Goal: Task Accomplishment & Management: Manage account settings

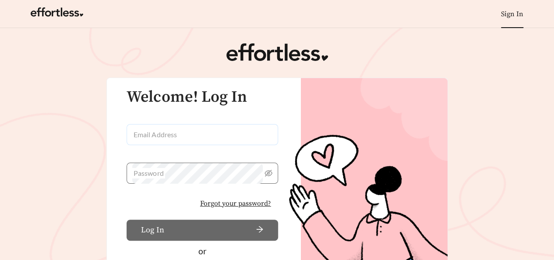
click at [184, 135] on input "Email Address" at bounding box center [202, 134] width 151 height 21
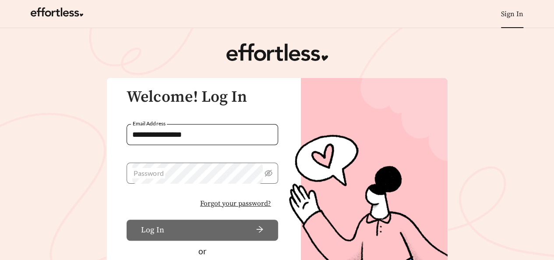
type input "**********"
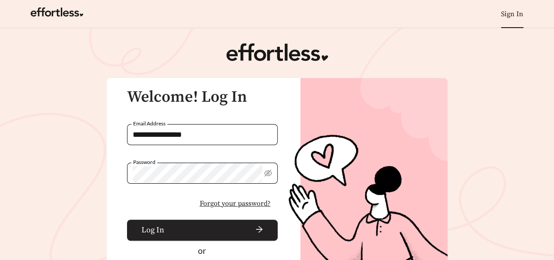
click at [165, 230] on button "Log In" at bounding box center [202, 229] width 151 height 21
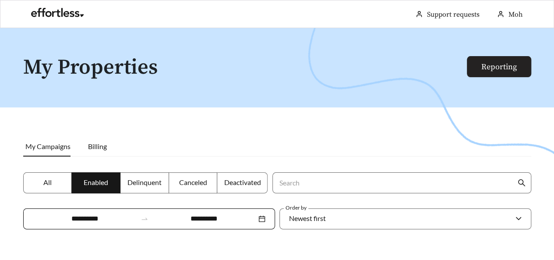
click at [499, 67] on link "Reporting" at bounding box center [498, 67] width 35 height 10
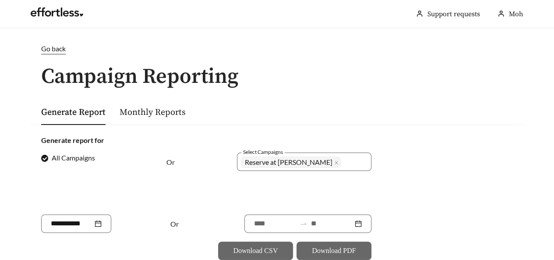
scroll to position [88, 0]
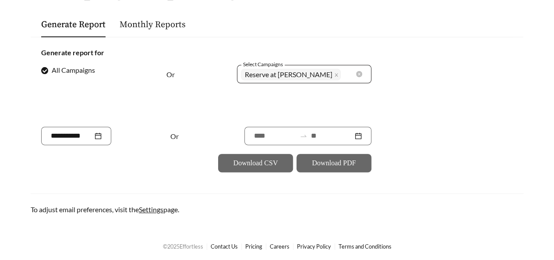
click at [289, 75] on span "Reserve at [PERSON_NAME]" at bounding box center [289, 74] width 88 height 11
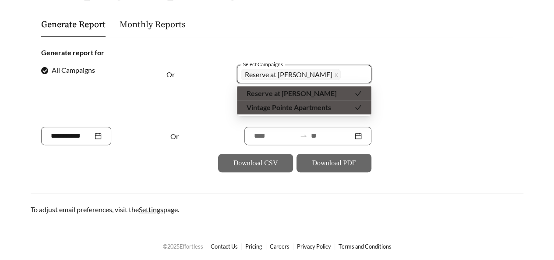
scroll to position [88, 0]
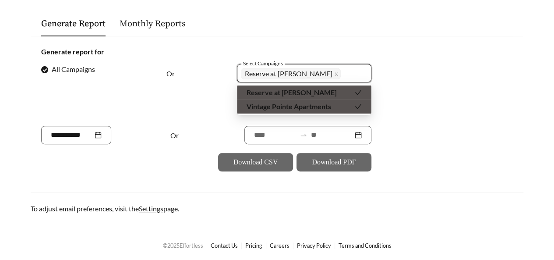
click at [363, 94] on div "Reserve at [PERSON_NAME]" at bounding box center [304, 92] width 134 height 14
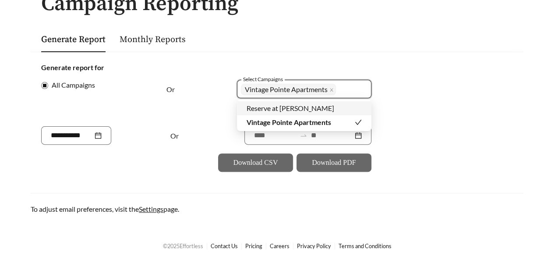
click at [410, 91] on form "Generate report for All Campaigns Or Select Campaigns Vintage Pointe Apartments…" at bounding box center [277, 116] width 472 height 109
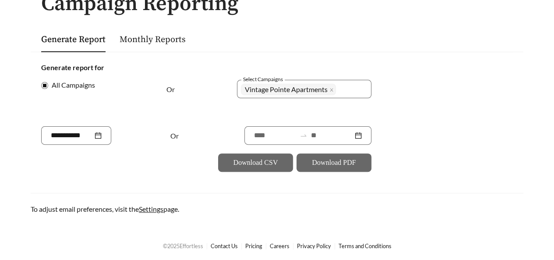
scroll to position [0, 0]
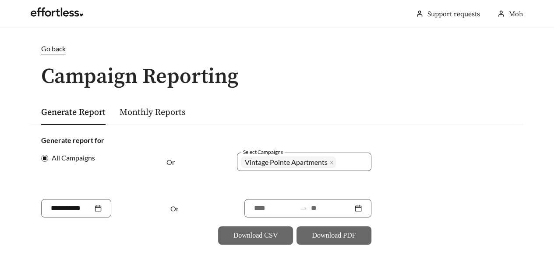
click at [55, 49] on span "Go back" at bounding box center [53, 48] width 25 height 8
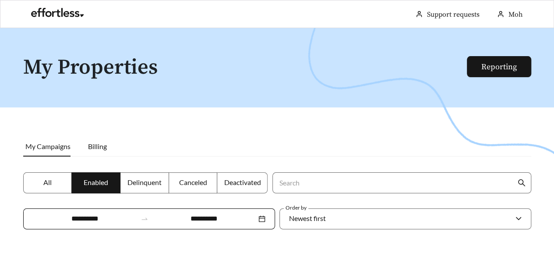
click at [0, 106] on div at bounding box center [277, 158] width 554 height 260
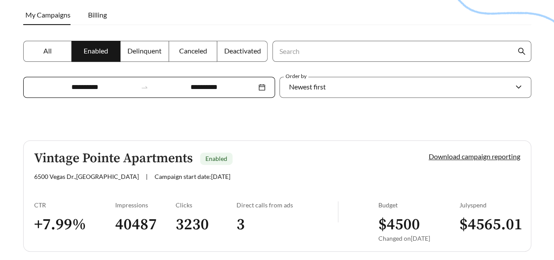
scroll to position [168, 0]
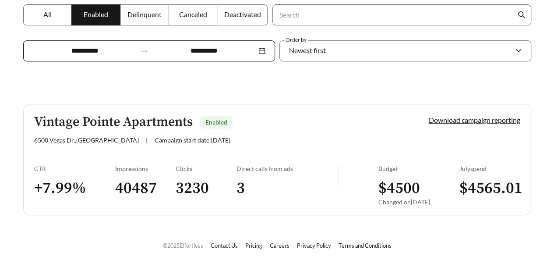
click at [59, 9] on label "All" at bounding box center [47, 14] width 49 height 21
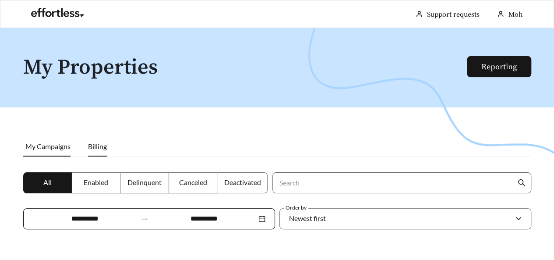
click at [96, 148] on span "Billing" at bounding box center [97, 146] width 19 height 8
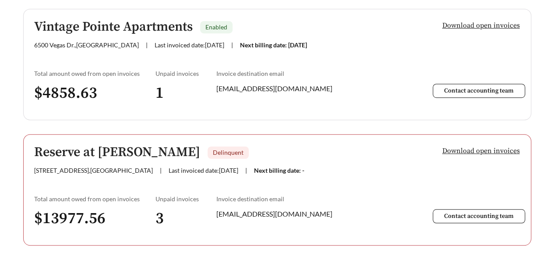
scroll to position [88, 0]
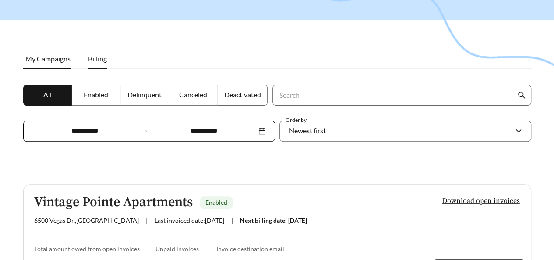
click at [53, 59] on span "My Campaigns" at bounding box center [47, 58] width 45 height 8
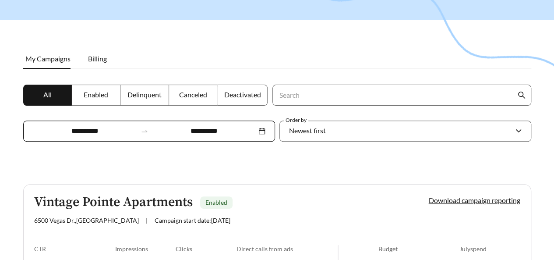
click at [4, 98] on div at bounding box center [277, 70] width 554 height 260
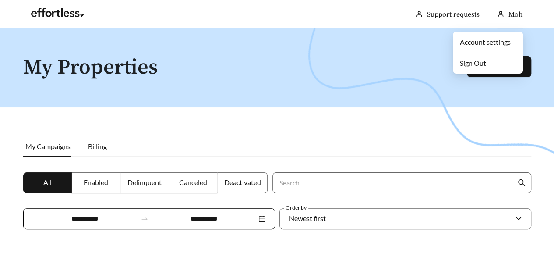
click at [509, 14] on span "Moh" at bounding box center [515, 14] width 14 height 9
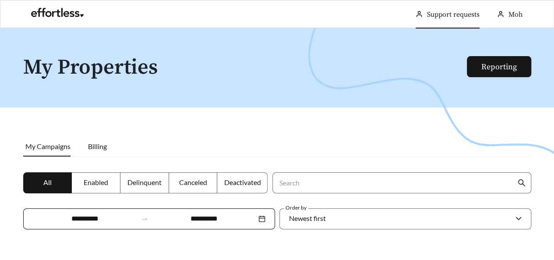
click at [465, 16] on link "Support requests" at bounding box center [453, 14] width 53 height 9
click at [0, 112] on div at bounding box center [277, 158] width 554 height 260
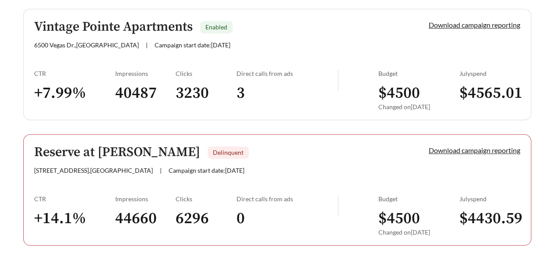
scroll to position [292, 0]
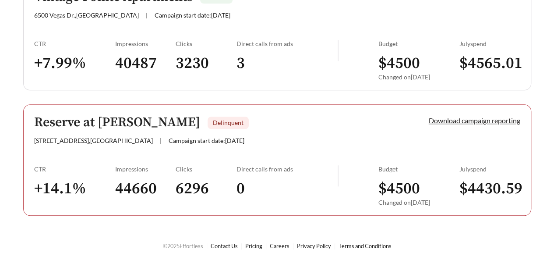
click at [481, 120] on link "Download campaign reporting" at bounding box center [475, 120] width 92 height 8
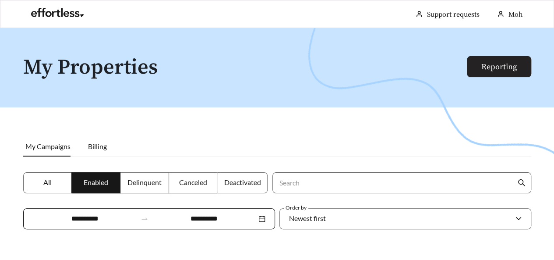
click at [517, 64] on link "Reporting" at bounding box center [498, 67] width 35 height 10
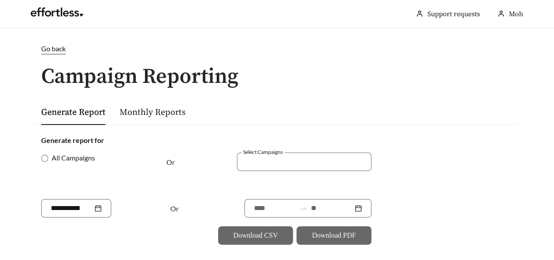
scroll to position [73, 0]
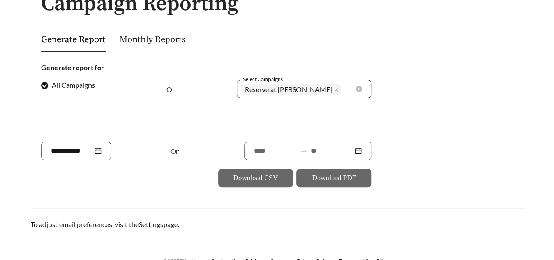
click at [276, 88] on span "Reserve at [PERSON_NAME]" at bounding box center [289, 89] width 88 height 11
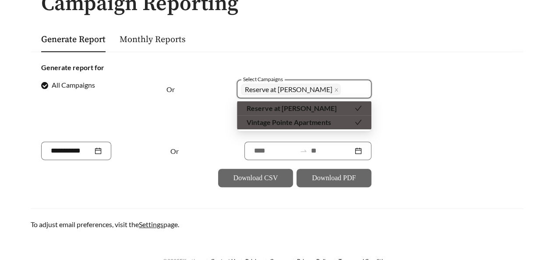
click at [359, 121] on icon "check" at bounding box center [358, 122] width 7 height 7
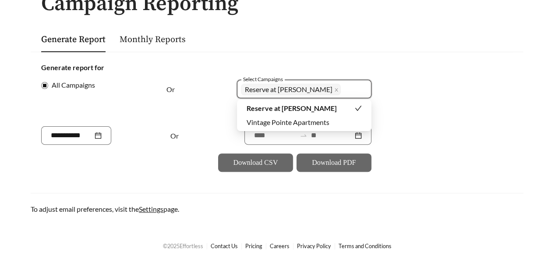
click at [349, 106] on div "Reserve at [PERSON_NAME]" at bounding box center [300, 108] width 108 height 10
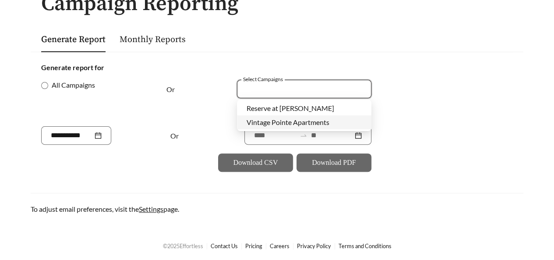
click at [317, 120] on span "Vintage Pointe Apartments" at bounding box center [287, 122] width 83 height 8
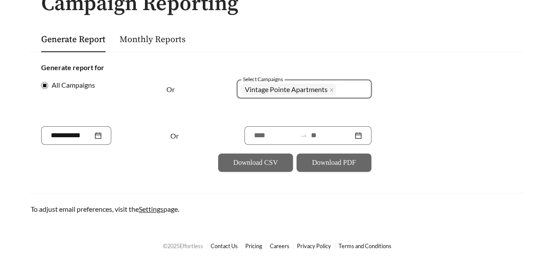
click at [425, 106] on form "Generate report for All Campaigns Or Select Campaigns 1635 Vintage Pointe Apart…" at bounding box center [277, 116] width 472 height 109
click at [0, 120] on main "Go back Campaign Reporting Generate Report Monthly Reports Generate report for …" at bounding box center [277, 92] width 554 height 274
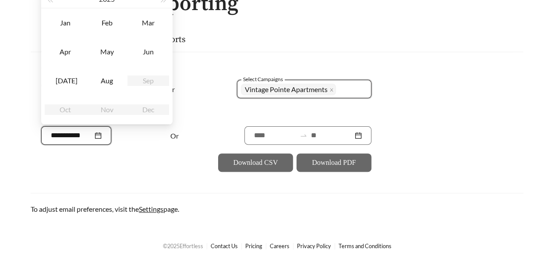
click at [87, 136] on input at bounding box center [72, 135] width 42 height 11
click at [67, 27] on div "Jan" at bounding box center [65, 23] width 26 height 11
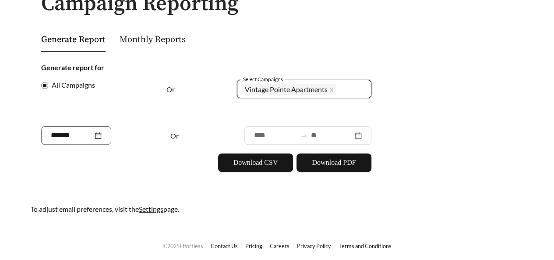
click at [244, 134] on div at bounding box center [307, 135] width 127 height 18
click at [163, 131] on div "******* Or" at bounding box center [206, 135] width 330 height 18
click at [355, 136] on div at bounding box center [307, 135] width 127 height 18
click at [77, 134] on input "*******" at bounding box center [72, 135] width 42 height 11
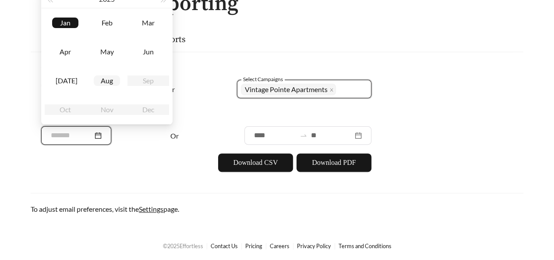
scroll to position [0, 0]
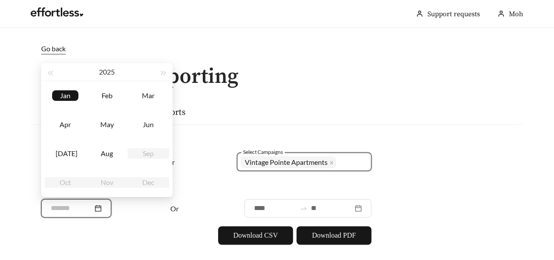
type input "*******"
click at [104, 68] on button "2025" at bounding box center [107, 72] width 16 height 18
click at [0, 102] on main "Go back Campaign Reporting Generate Report Monthly Reports Generate report for …" at bounding box center [277, 165] width 554 height 274
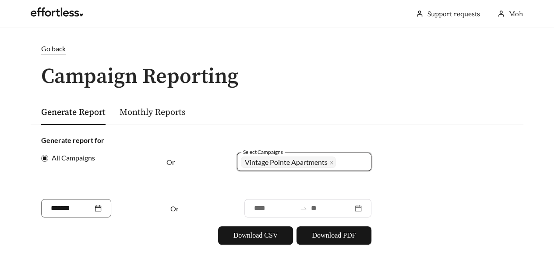
click at [0, 145] on main "Go back Campaign Reporting Generate Report Monthly Reports Generate report for …" at bounding box center [277, 165] width 554 height 274
click at [342, 162] on div "Vintage Pointe Apartments + 0 ..." at bounding box center [298, 161] width 114 height 15
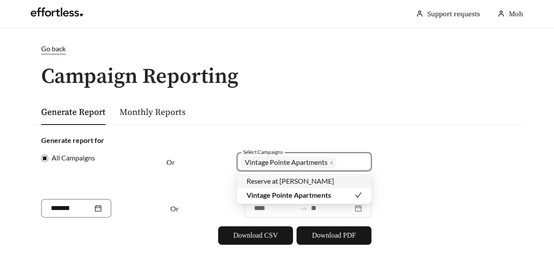
scroll to position [73, 0]
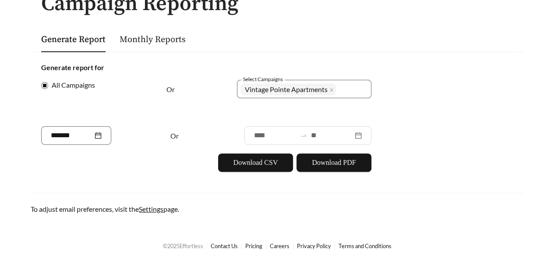
click at [419, 115] on form "Generate report for All Campaigns Or Select Campaigns Vintage Pointe Apartments…" at bounding box center [277, 116] width 472 height 109
click at [0, 133] on main "Go back Campaign Reporting Generate Report Monthly Reports Generate report for …" at bounding box center [277, 92] width 554 height 274
click at [171, 134] on span "Or" at bounding box center [174, 135] width 8 height 8
click at [73, 132] on input "*******" at bounding box center [72, 135] width 42 height 11
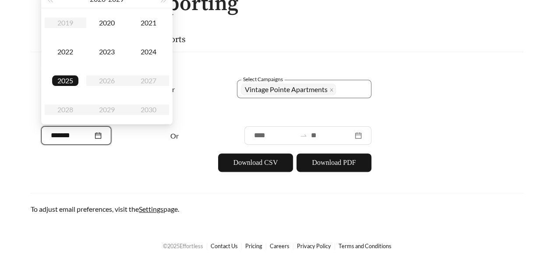
click at [73, 132] on input "*******" at bounding box center [72, 135] width 42 height 11
type input "*******"
click at [400, 132] on form "Generate report for All Campaigns Or Select Campaigns Vintage Pointe Apartments…" at bounding box center [277, 116] width 472 height 109
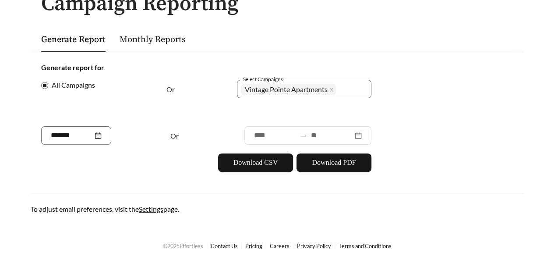
click at [172, 141] on div "Or" at bounding box center [197, 135] width 55 height 18
click at [163, 37] on link "Monthly Reports" at bounding box center [153, 39] width 66 height 11
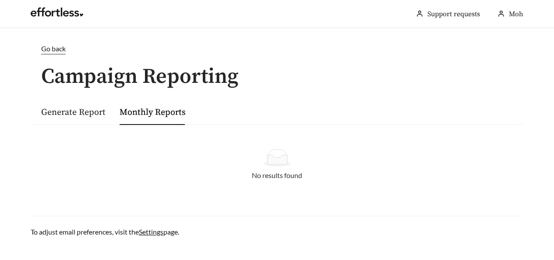
click at [52, 49] on span "Go back" at bounding box center [53, 48] width 25 height 8
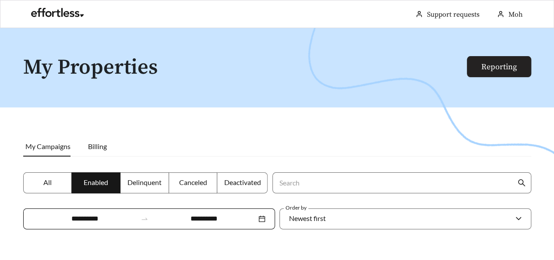
click at [517, 70] on link "Reporting" at bounding box center [498, 67] width 35 height 10
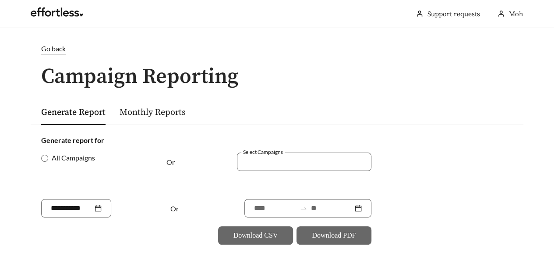
scroll to position [73, 0]
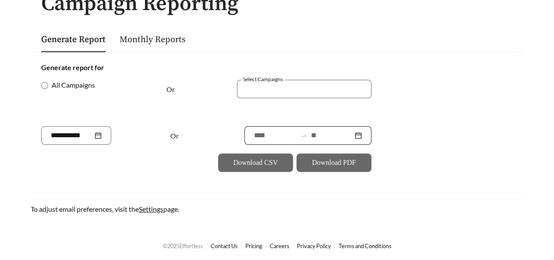
click at [254, 133] on input at bounding box center [275, 135] width 42 height 11
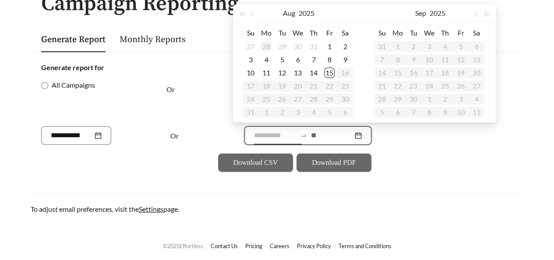
type input "**********"
click at [253, 15] on span "button" at bounding box center [253, 14] width 4 height 4
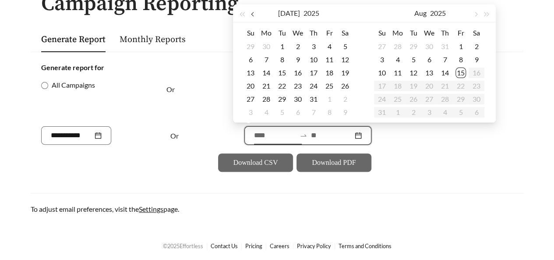
click at [254, 14] on span "button" at bounding box center [253, 14] width 4 height 4
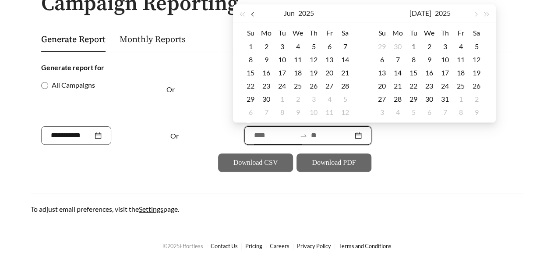
click at [254, 14] on span "button" at bounding box center [253, 14] width 4 height 4
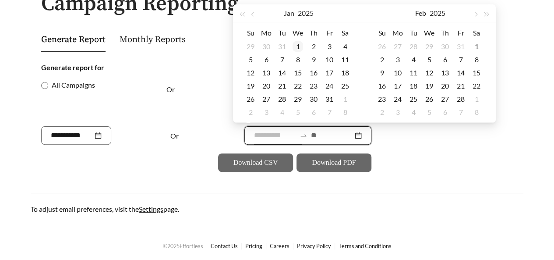
type input "**********"
click at [298, 46] on div "1" at bounding box center [297, 46] width 11 height 11
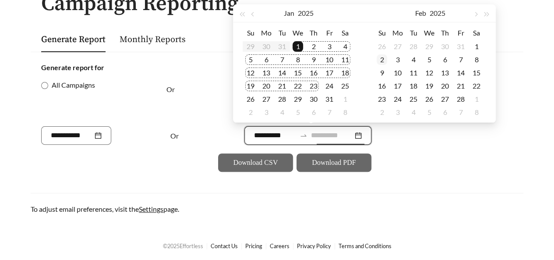
type input "**********"
click at [476, 16] on button "button" at bounding box center [475, 13] width 11 height 18
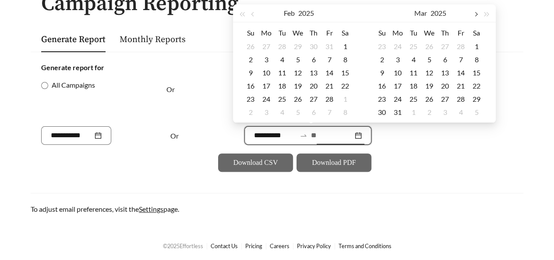
click at [476, 16] on button "button" at bounding box center [475, 13] width 11 height 18
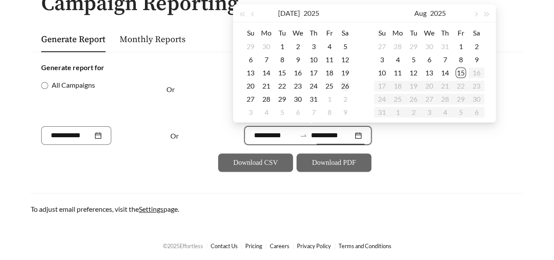
type input "**********"
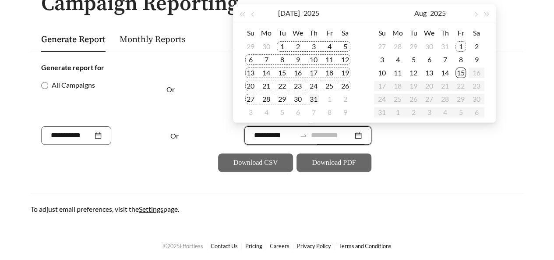
type input "**********"
click at [317, 99] on div "31" at bounding box center [313, 99] width 11 height 11
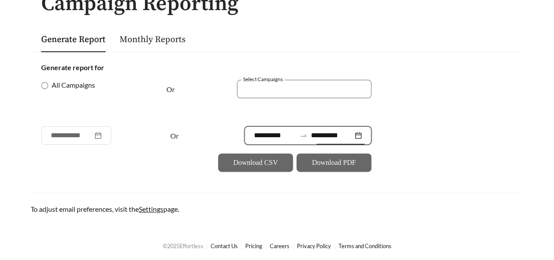
click at [456, 164] on form "**********" at bounding box center [277, 116] width 472 height 109
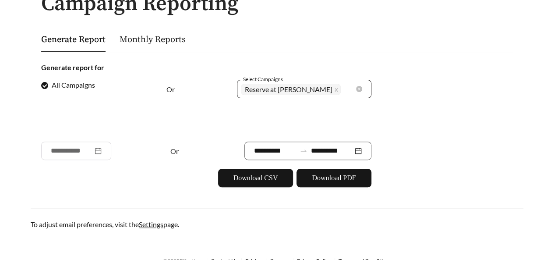
click at [301, 88] on span "Reserve at [PERSON_NAME]" at bounding box center [289, 89] width 88 height 11
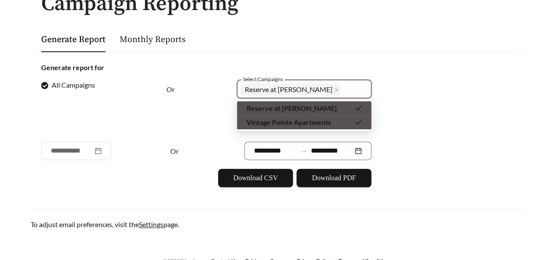
click at [301, 109] on span "Reserve at [PERSON_NAME]" at bounding box center [291, 108] width 90 height 8
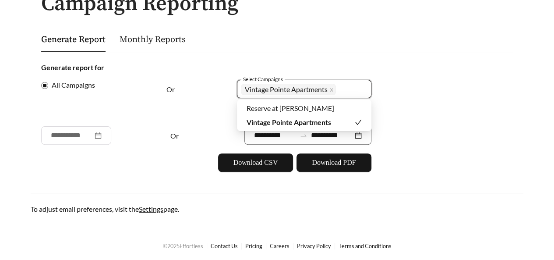
click at [406, 118] on form "**********" at bounding box center [277, 116] width 472 height 109
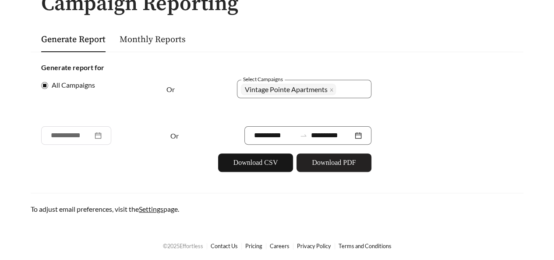
click at [334, 165] on span "Download PDF" at bounding box center [334, 162] width 44 height 11
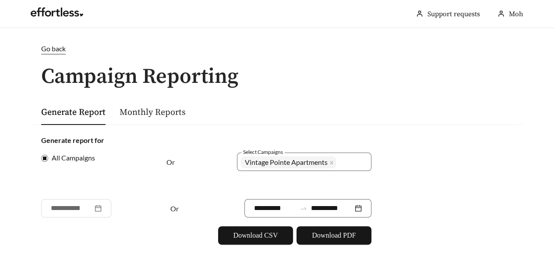
click at [142, 113] on link "Monthly Reports" at bounding box center [153, 112] width 66 height 11
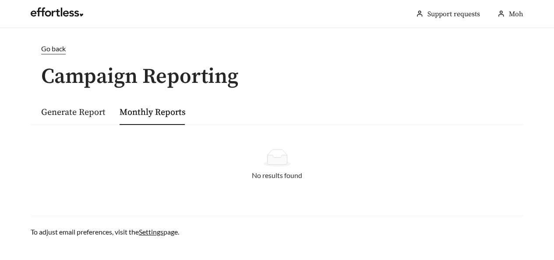
click at [55, 49] on span "Go back" at bounding box center [53, 48] width 25 height 8
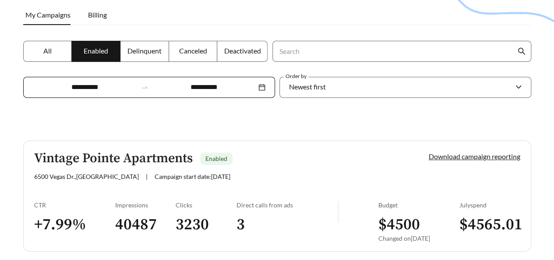
scroll to position [168, 0]
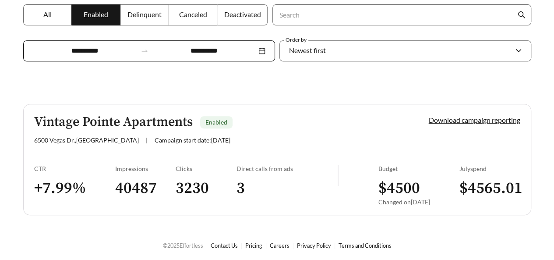
click at [93, 123] on h5 "Vintage Pointe Apartments" at bounding box center [113, 122] width 158 height 14
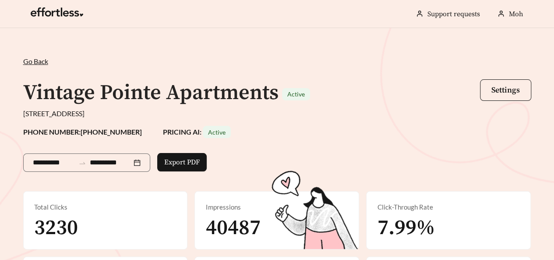
click at [34, 61] on span "Go Back" at bounding box center [35, 61] width 25 height 8
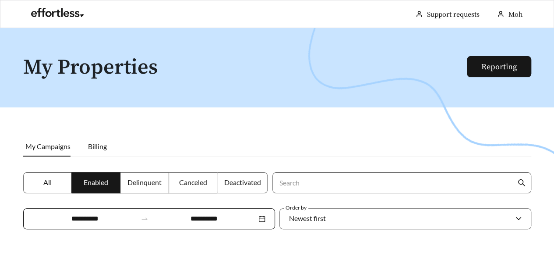
click at [54, 182] on label "All" at bounding box center [47, 182] width 49 height 21
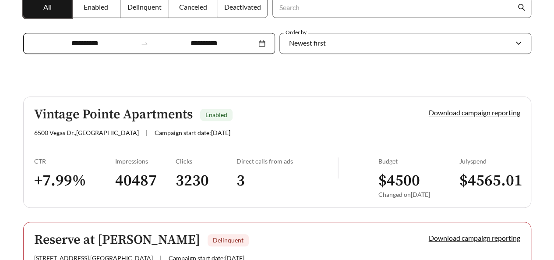
scroll to position [219, 0]
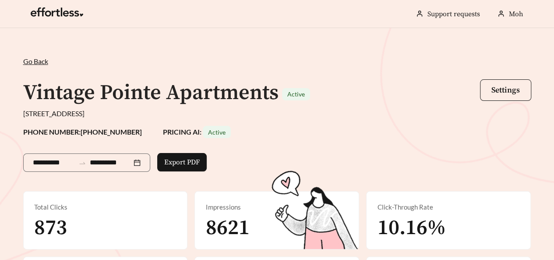
click at [37, 61] on span "Go Back" at bounding box center [35, 61] width 25 height 8
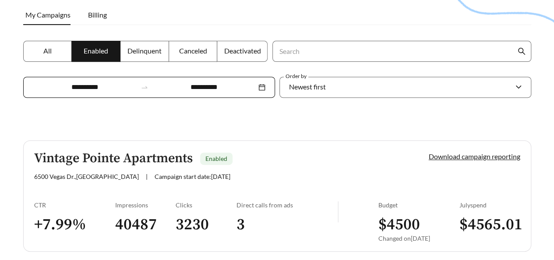
scroll to position [168, 0]
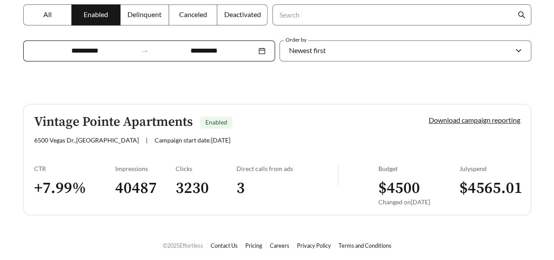
click at [130, 172] on div "Impressions 40487" at bounding box center [145, 188] width 61 height 47
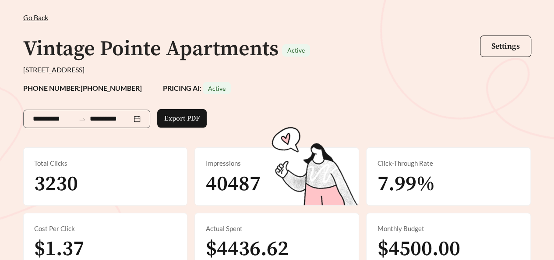
scroll to position [88, 0]
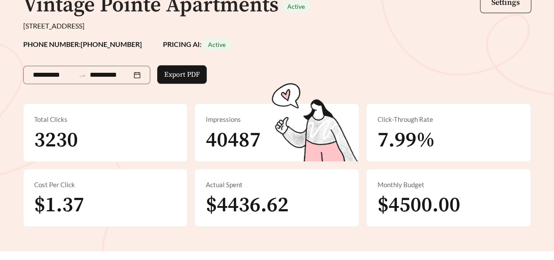
click at [79, 130] on div "Total Clicks 3230" at bounding box center [106, 132] width 164 height 57
click at [56, 140] on span "3230" at bounding box center [56, 140] width 44 height 26
click at [56, 123] on div "Total Clicks" at bounding box center [105, 119] width 143 height 10
click at [63, 77] on input "**********" at bounding box center [54, 75] width 42 height 11
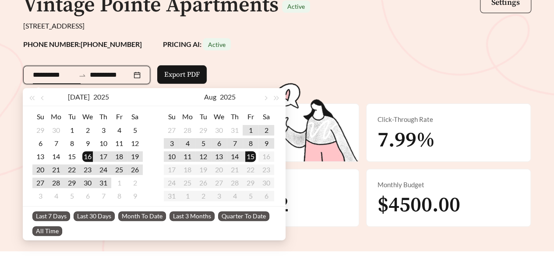
click at [0, 96] on div "**********" at bounding box center [277, 95] width 554 height 310
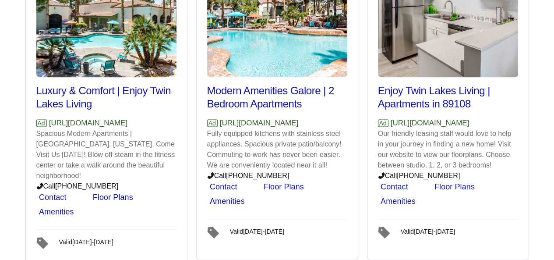
scroll to position [675, 0]
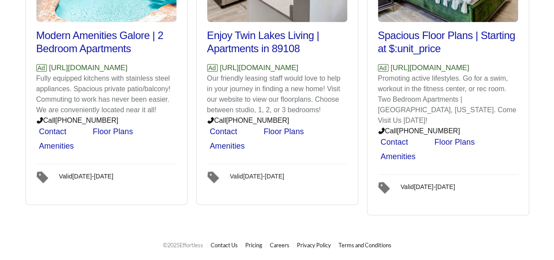
click at [266, 179] on div "Valid [DATE] - [DATE]" at bounding box center [257, 174] width 54 height 10
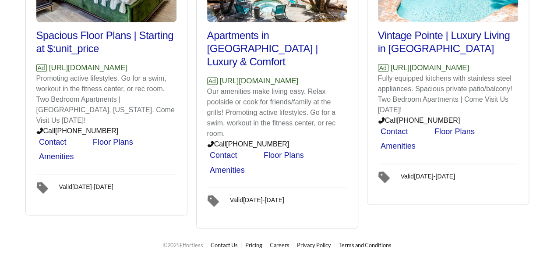
scroll to position [500, 0]
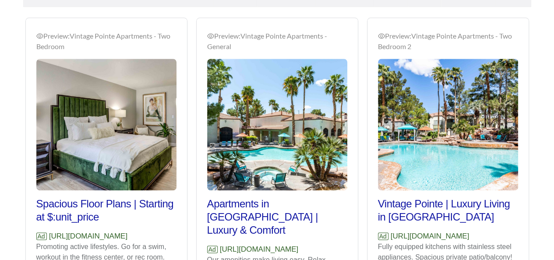
click at [148, 120] on img at bounding box center [106, 124] width 140 height 131
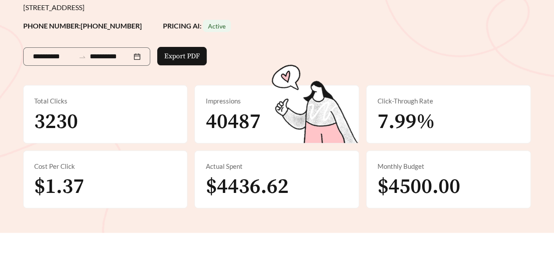
scroll to position [0, 0]
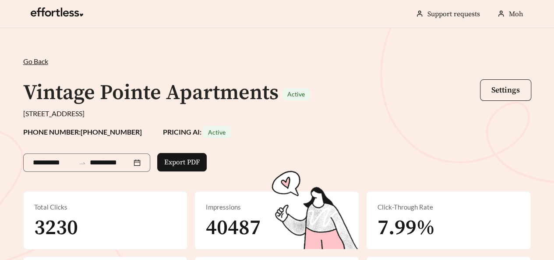
click at [37, 63] on span "Go Back" at bounding box center [35, 61] width 25 height 8
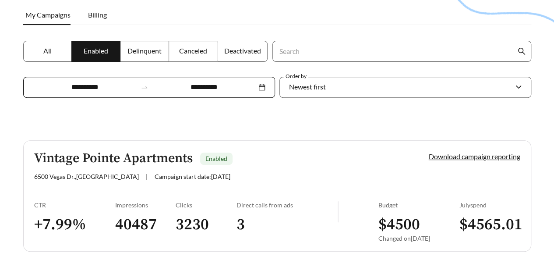
scroll to position [168, 0]
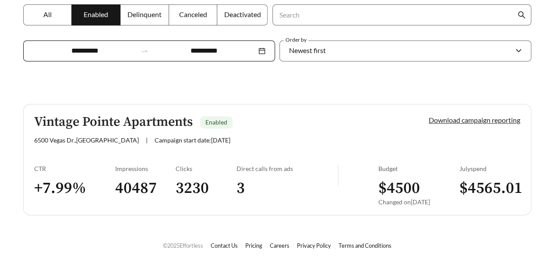
click at [439, 120] on link "Download campaign reporting" at bounding box center [475, 120] width 92 height 8
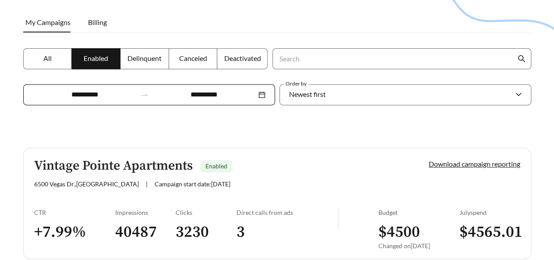
scroll to position [168, 0]
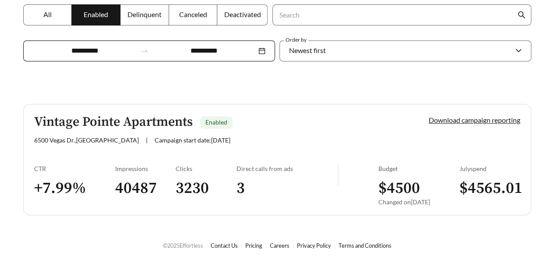
click at [101, 124] on h5 "Vintage Pointe Apartments" at bounding box center [113, 122] width 158 height 14
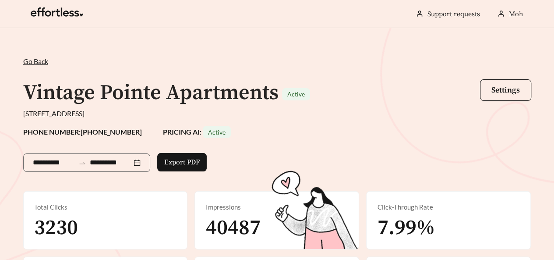
click at [141, 95] on h1 "Vintage Pointe Apartments" at bounding box center [150, 93] width 255 height 26
click at [503, 88] on span "Settings" at bounding box center [505, 90] width 28 height 10
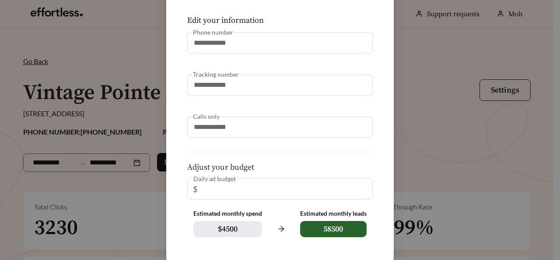
scroll to position [99, 0]
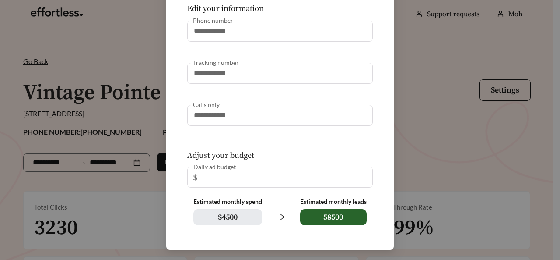
click at [437, 121] on div "**********" at bounding box center [280, 130] width 560 height 260
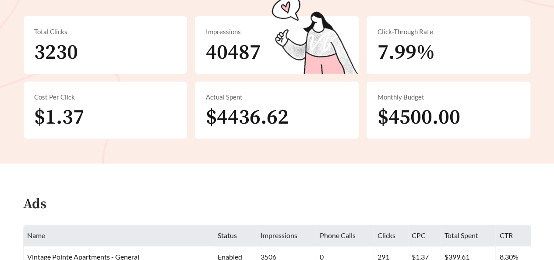
scroll to position [0, 0]
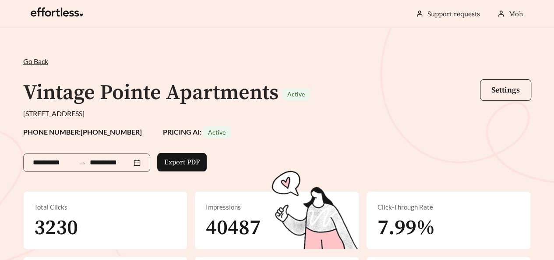
click at [0, 92] on div "**********" at bounding box center [277, 183] width 554 height 310
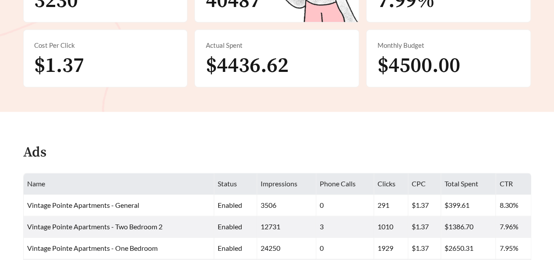
scroll to position [52, 0]
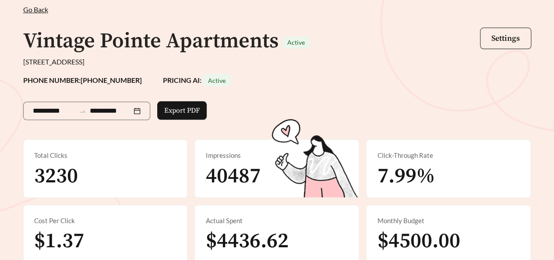
click at [38, 9] on span "Go Back" at bounding box center [35, 9] width 25 height 8
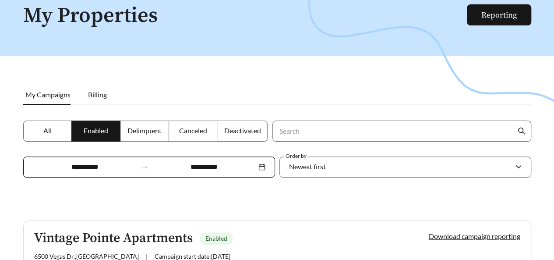
scroll to position [168, 0]
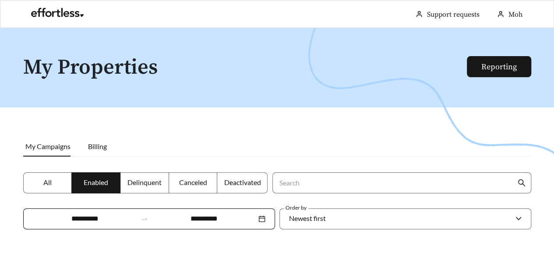
click at [44, 189] on label "All" at bounding box center [47, 182] width 49 height 21
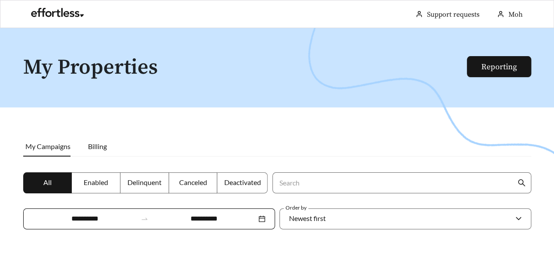
click at [0, 137] on div at bounding box center [277, 158] width 554 height 260
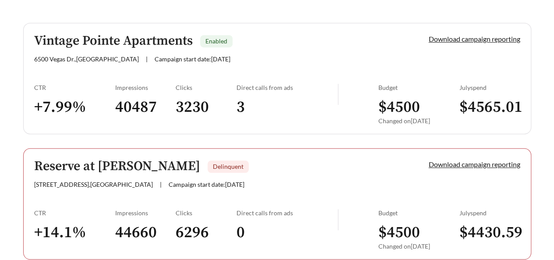
scroll to position [292, 0]
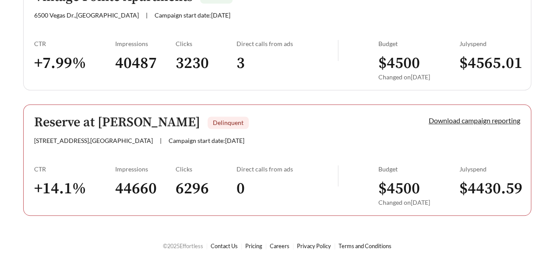
click at [80, 119] on h5 "Reserve at [PERSON_NAME]" at bounding box center [117, 122] width 166 height 14
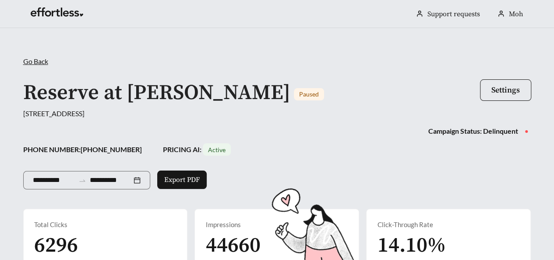
click at [40, 60] on span "Go Back" at bounding box center [35, 61] width 25 height 8
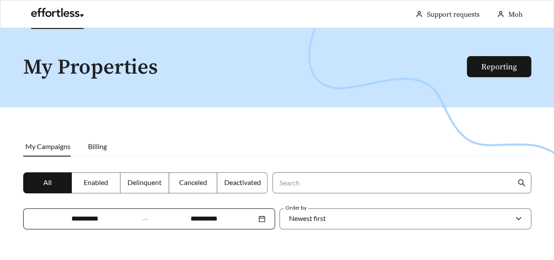
click at [73, 15] on link at bounding box center [57, 15] width 53 height 9
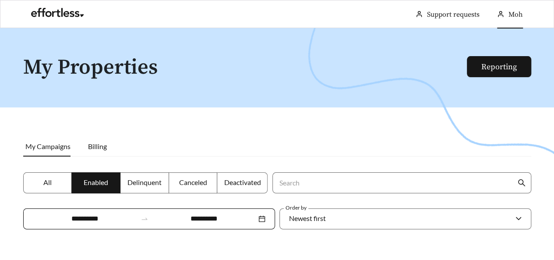
click at [505, 13] on div "Moh" at bounding box center [510, 14] width 26 height 28
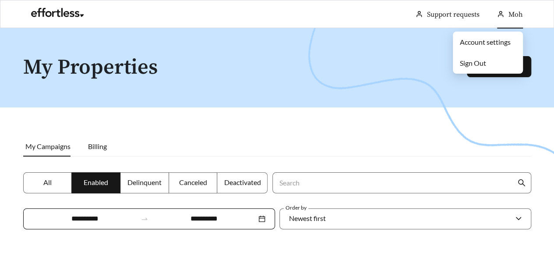
click at [487, 41] on link "Account settings" at bounding box center [485, 42] width 51 height 8
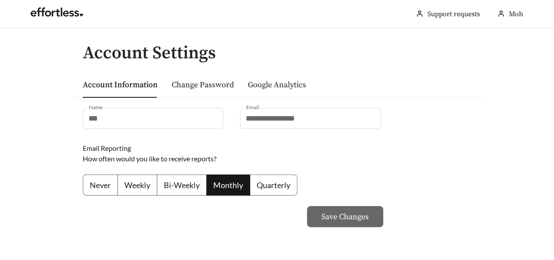
click at [283, 84] on link "Google Analytics" at bounding box center [277, 85] width 58 height 10
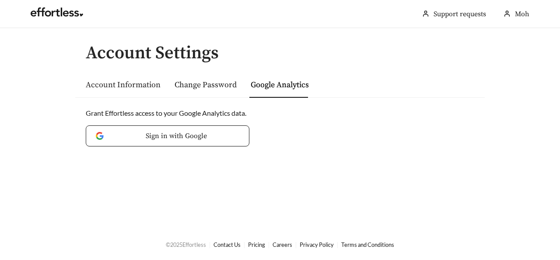
click at [139, 85] on link "Account Information" at bounding box center [123, 85] width 75 height 10
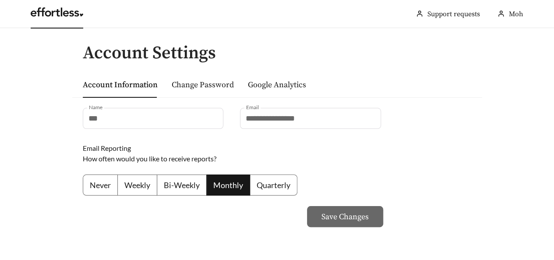
click at [70, 15] on link at bounding box center [57, 14] width 53 height 9
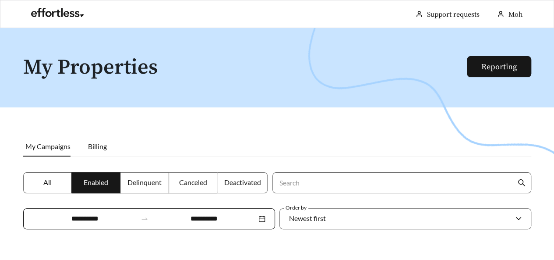
click at [39, 179] on label "All" at bounding box center [47, 182] width 49 height 21
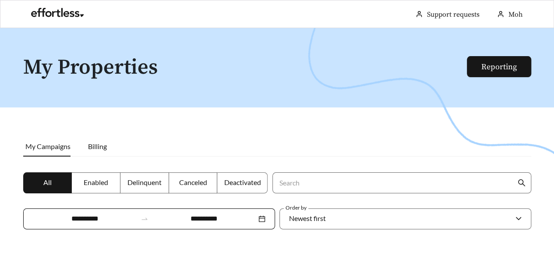
click at [0, 113] on div at bounding box center [277, 158] width 554 height 260
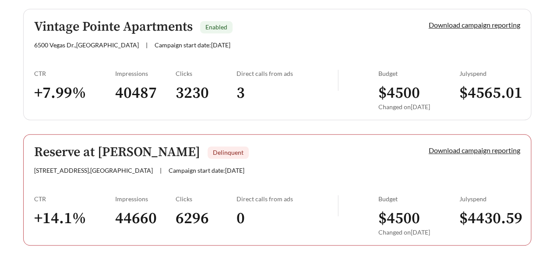
scroll to position [175, 0]
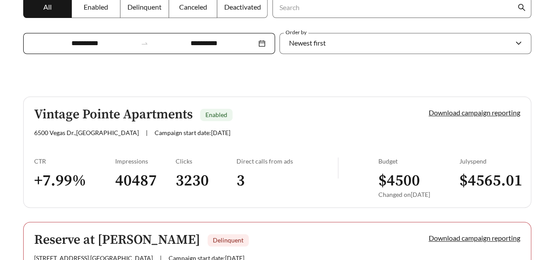
click at [113, 113] on h5 "Vintage Pointe Apartments" at bounding box center [113, 114] width 158 height 14
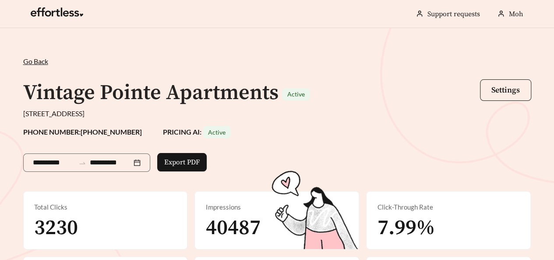
click at [11, 107] on div "**********" at bounding box center [277, 183] width 554 height 310
click at [55, 91] on h1 "Vintage Pointe Apartments" at bounding box center [150, 93] width 255 height 26
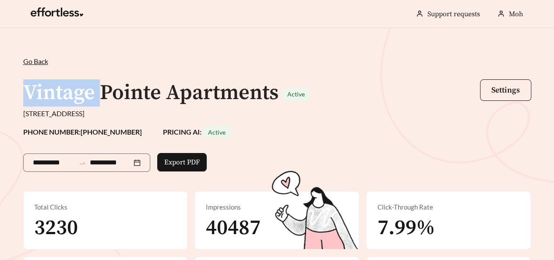
click at [55, 91] on h1 "Vintage Pointe Apartments" at bounding box center [150, 93] width 255 height 26
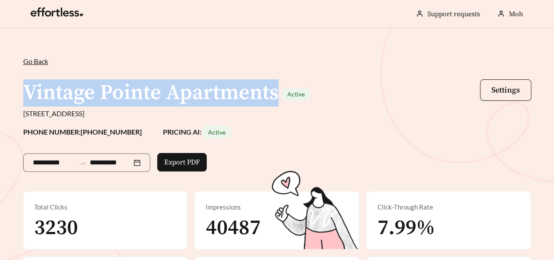
click at [55, 91] on h1 "Vintage Pointe Apartments" at bounding box center [150, 93] width 255 height 26
click at [48, 93] on h1 "Vintage Pointe Apartments" at bounding box center [150, 93] width 255 height 26
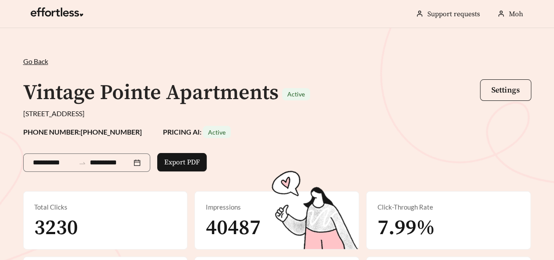
click at [0, 99] on div "**********" at bounding box center [277, 183] width 554 height 310
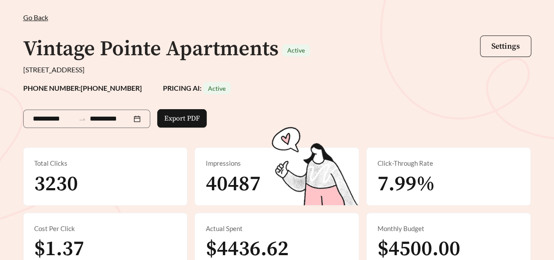
scroll to position [88, 0]
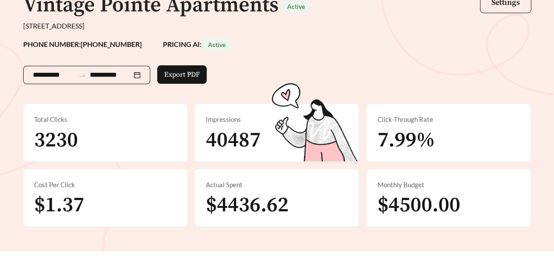
click at [82, 73] on div at bounding box center [82, 75] width 15 height 8
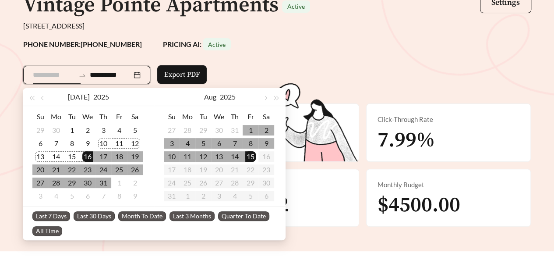
type input "**********"
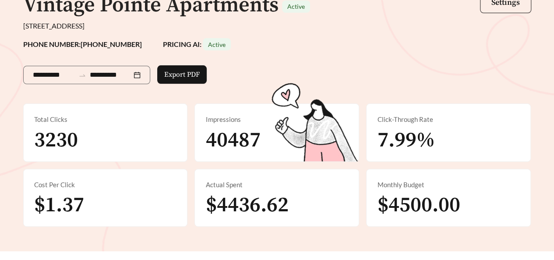
click at [0, 117] on div "**********" at bounding box center [277, 95] width 554 height 310
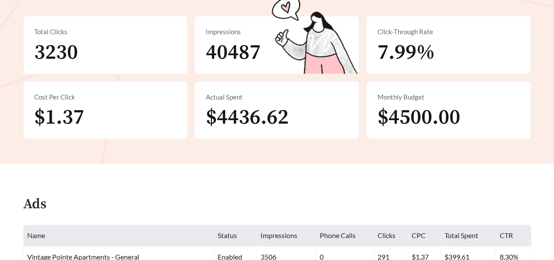
scroll to position [0, 0]
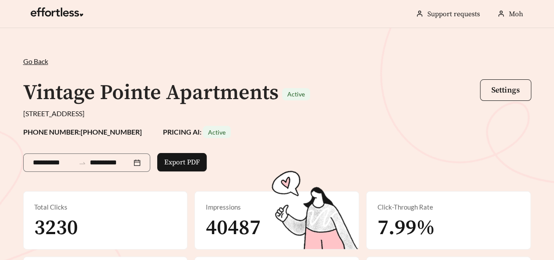
click at [144, 77] on div "**********" at bounding box center [276, 185] width 525 height 258
click at [73, 88] on h1 "Vintage Pointe Apartments" at bounding box center [150, 93] width 255 height 26
